Goal: Transaction & Acquisition: Purchase product/service

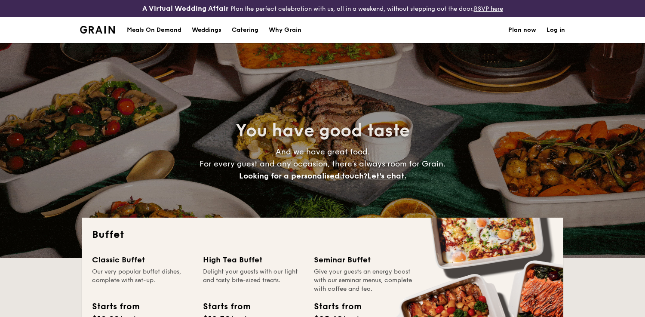
select select
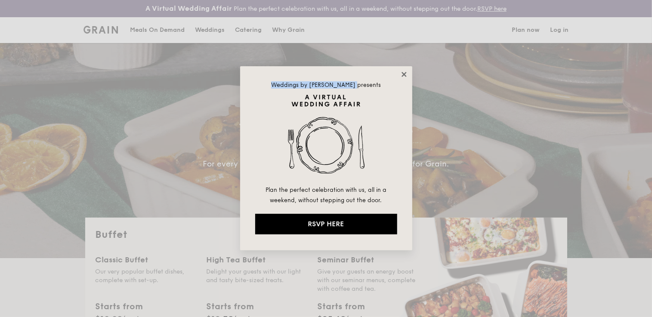
click at [406, 78] on div "Weddings by [PERSON_NAME] presents Plan the perfect celebration with us, all in…" at bounding box center [326, 158] width 172 height 184
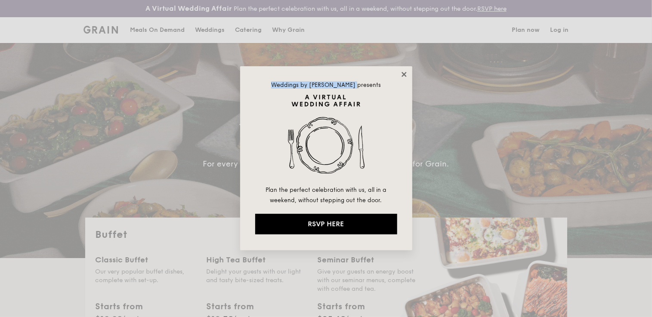
click at [403, 75] on icon at bounding box center [404, 75] width 8 height 8
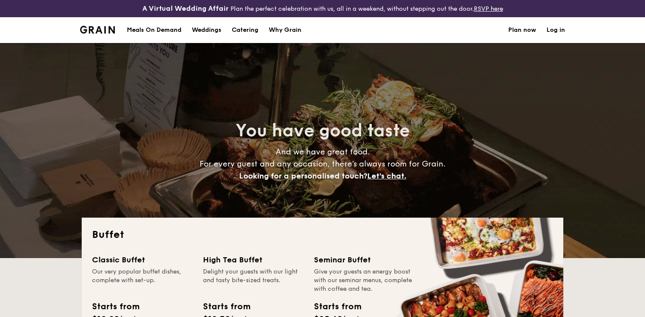
click at [162, 30] on div "Meals On Demand" at bounding box center [154, 30] width 55 height 26
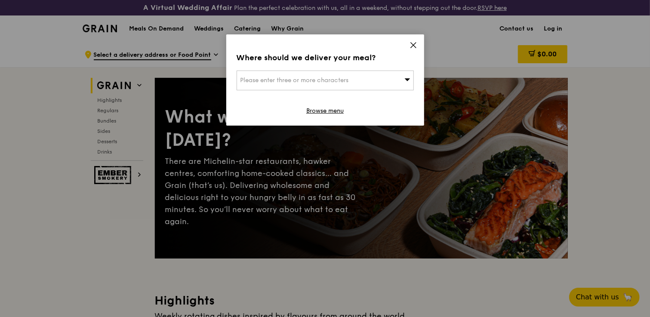
click at [410, 44] on icon at bounding box center [413, 45] width 8 height 8
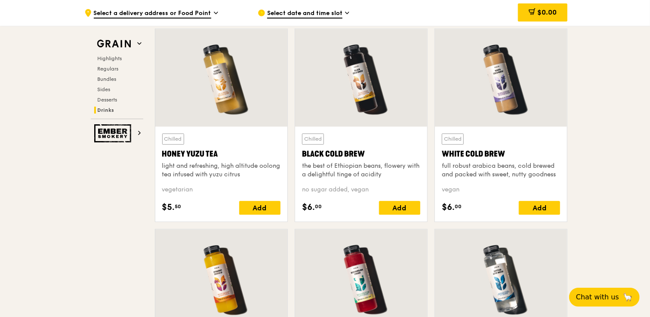
scroll to position [3567, 0]
